Goal: Information Seeking & Learning: Learn about a topic

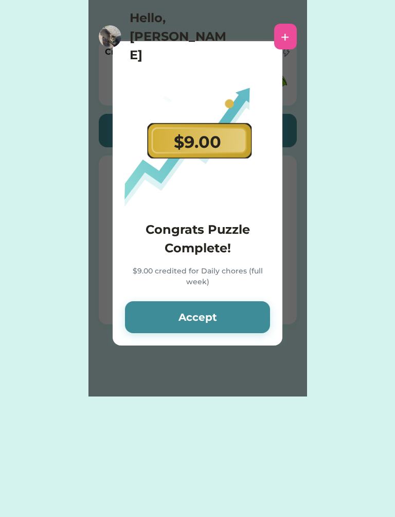
click at [247, 312] on button "Accept" at bounding box center [197, 317] width 145 height 32
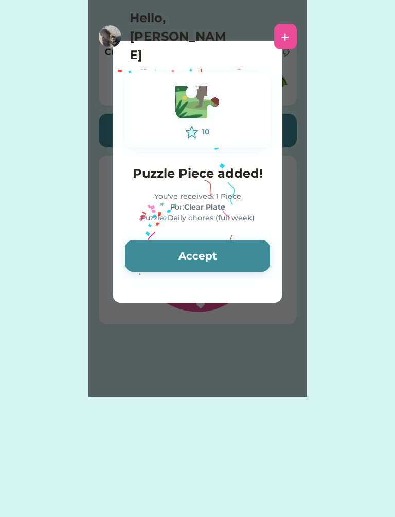
click at [246, 260] on button "Accept" at bounding box center [197, 256] width 145 height 32
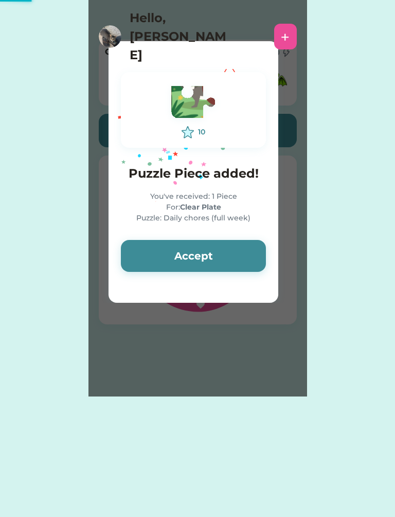
click at [250, 260] on button "Accept" at bounding box center [193, 256] width 145 height 32
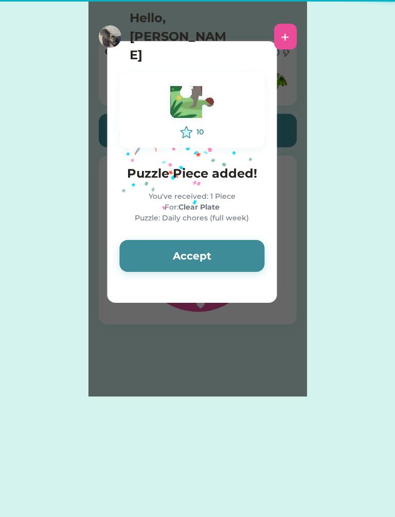
click at [254, 259] on button "Accept" at bounding box center [191, 256] width 145 height 32
click at [247, 256] on button "Accept" at bounding box center [191, 256] width 145 height 32
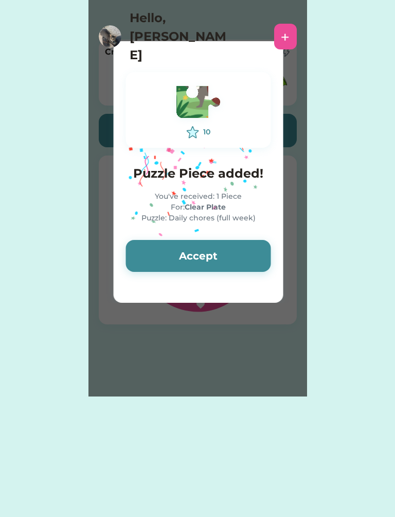
click at [251, 257] on button "Accept" at bounding box center [198, 256] width 145 height 32
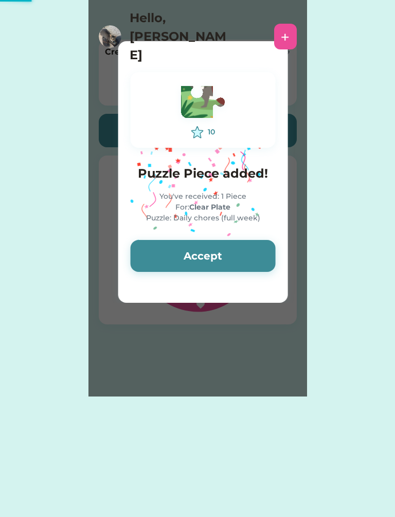
click at [255, 259] on button "Accept" at bounding box center [203, 256] width 145 height 32
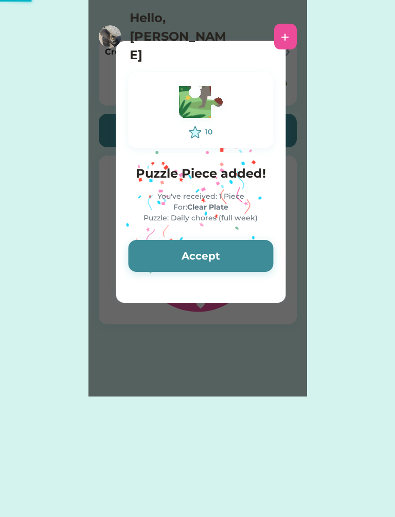
click at [252, 253] on button "Accept" at bounding box center [200, 256] width 145 height 32
click at [256, 261] on button "Accept" at bounding box center [200, 256] width 145 height 32
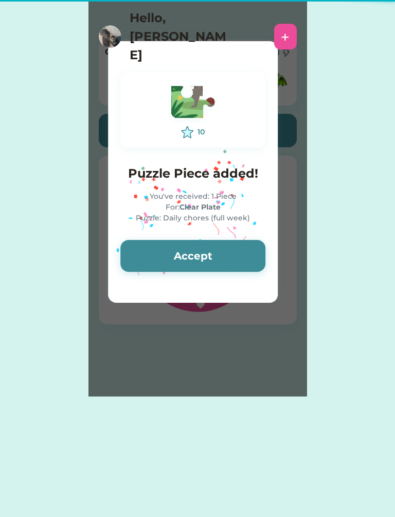
click at [257, 267] on button "Accept" at bounding box center [192, 256] width 145 height 32
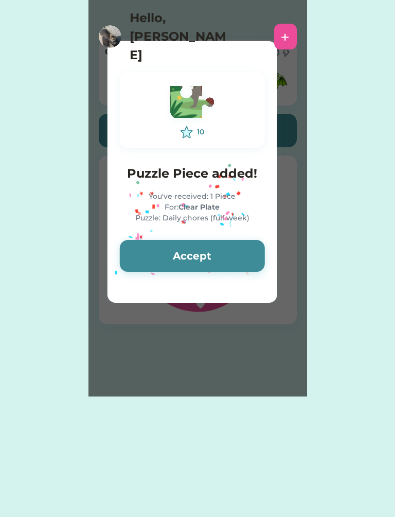
click at [255, 267] on button "Accept" at bounding box center [192, 256] width 145 height 32
click at [256, 265] on button "Accept" at bounding box center [192, 256] width 145 height 32
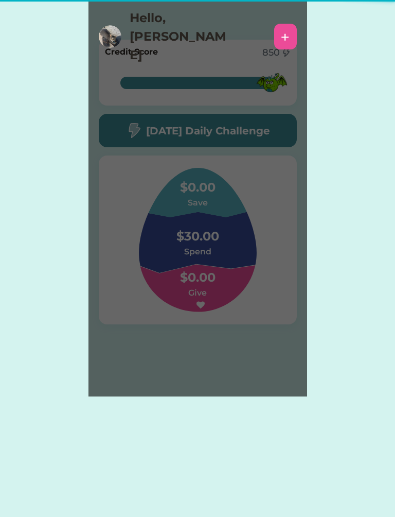
click at [259, 267] on div "Please wait $ account credited! Your account has been credited $ Accept 10 Puzz…" at bounding box center [198, 198] width 219 height 396
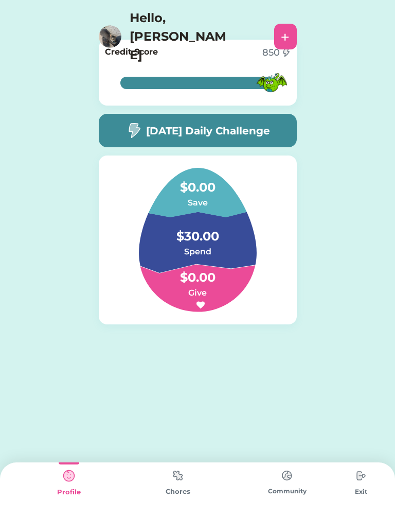
click at [134, 135] on img at bounding box center [134, 131] width 16 height 16
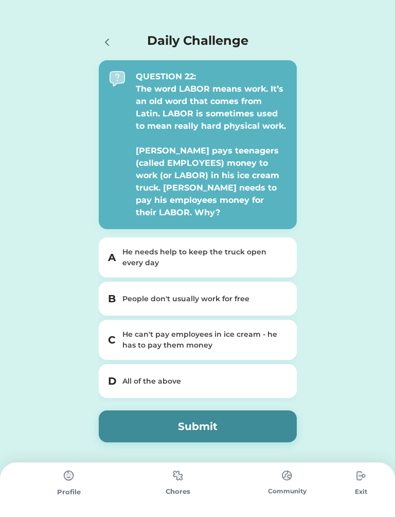
click at [108, 47] on icon at bounding box center [107, 42] width 12 height 12
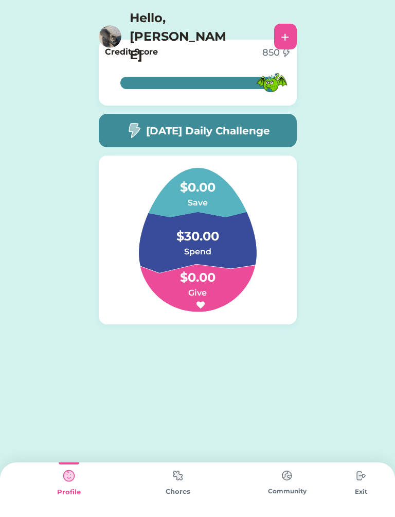
click at [172, 190] on h4 "$0.00" at bounding box center [197, 182] width 103 height 29
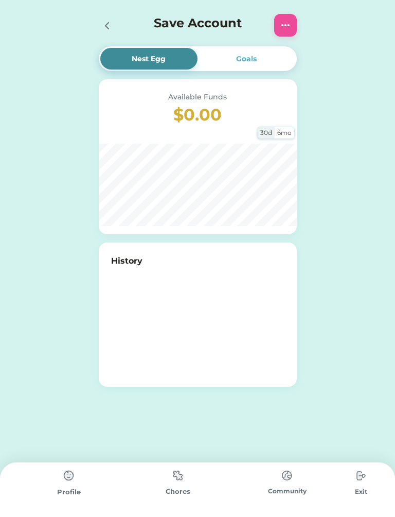
click at [112, 31] on icon at bounding box center [107, 26] width 12 height 12
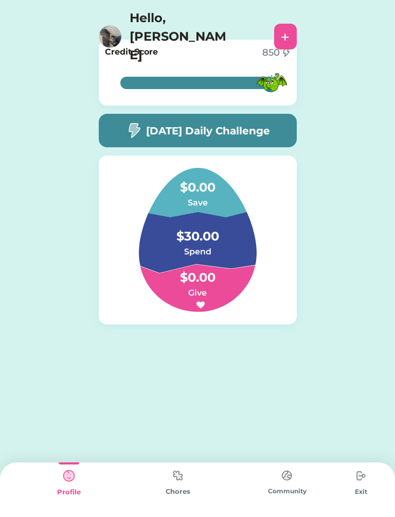
click at [176, 239] on h4 "$30.00" at bounding box center [197, 231] width 103 height 29
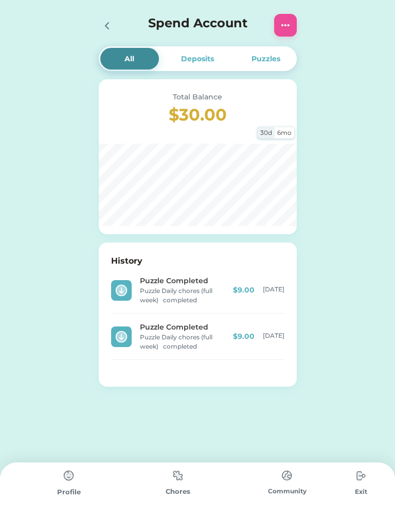
click at [115, 21] on div at bounding box center [110, 25] width 23 height 23
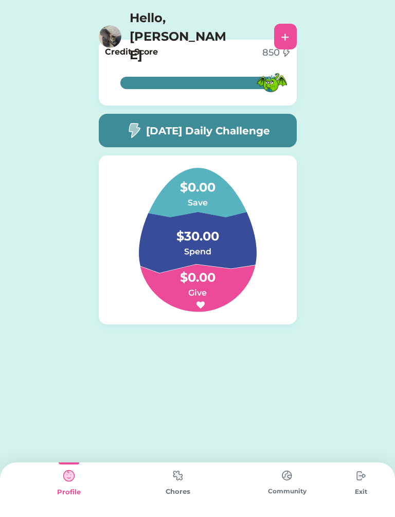
click at [179, 185] on h4 "$0.00" at bounding box center [197, 182] width 103 height 29
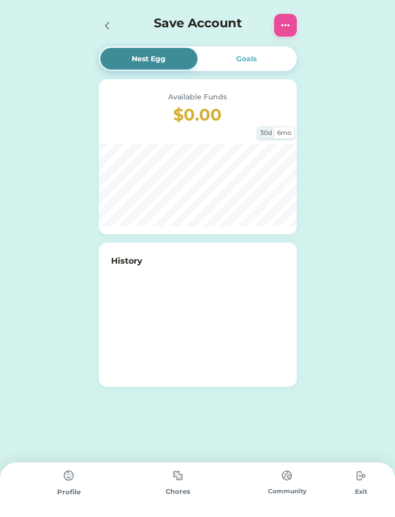
click at [248, 52] on div "Goals" at bounding box center [247, 59] width 98 height 22
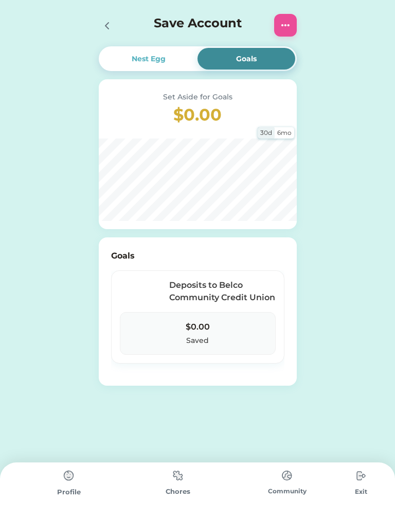
click at [262, 131] on div "30d" at bounding box center [266, 132] width 17 height 11
click at [112, 21] on icon at bounding box center [107, 26] width 12 height 12
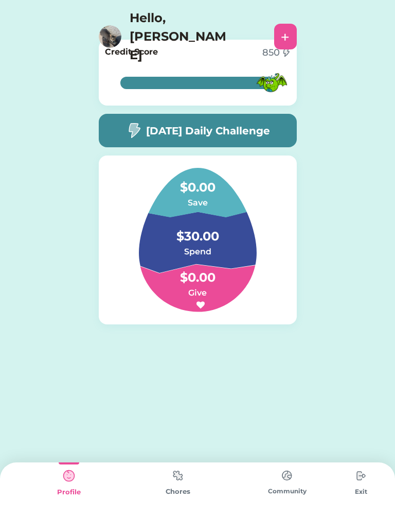
click at [152, 133] on h5 "[DATE] Daily Challenge" at bounding box center [208, 130] width 124 height 15
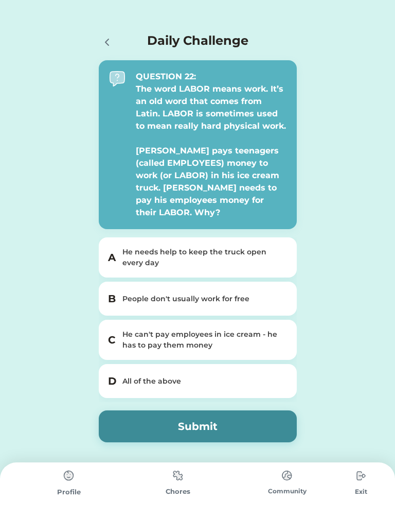
click at [273, 380] on div "All of the above" at bounding box center [204, 381] width 163 height 11
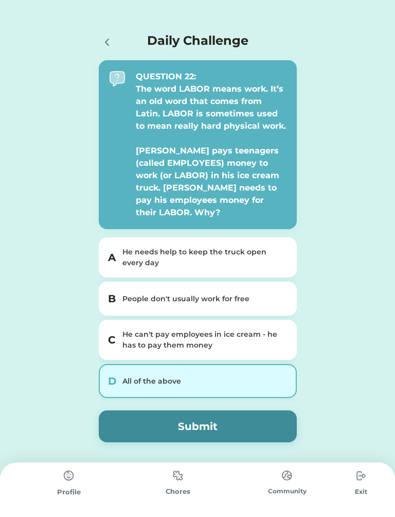
click at [239, 426] on button "Submit" at bounding box center [198, 426] width 198 height 32
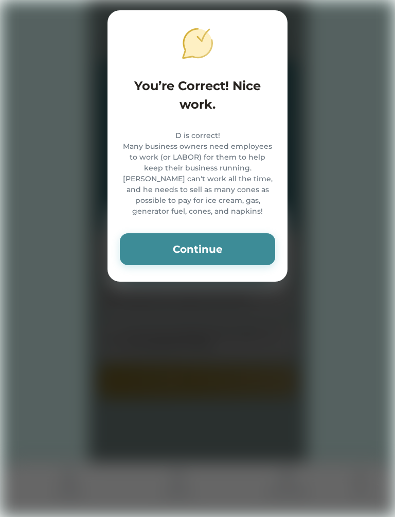
click at [166, 255] on button "Continue" at bounding box center [197, 249] width 155 height 32
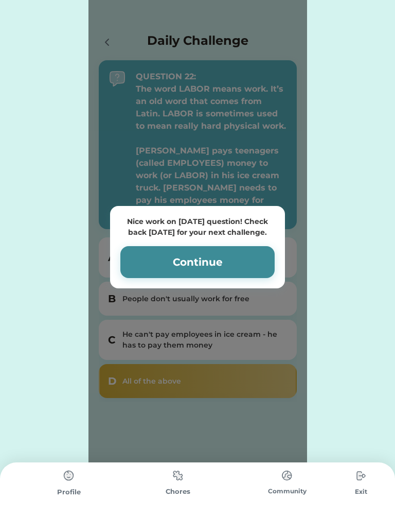
click at [163, 255] on button "Continue" at bounding box center [197, 262] width 154 height 32
